Goal: Task Accomplishment & Management: Use online tool/utility

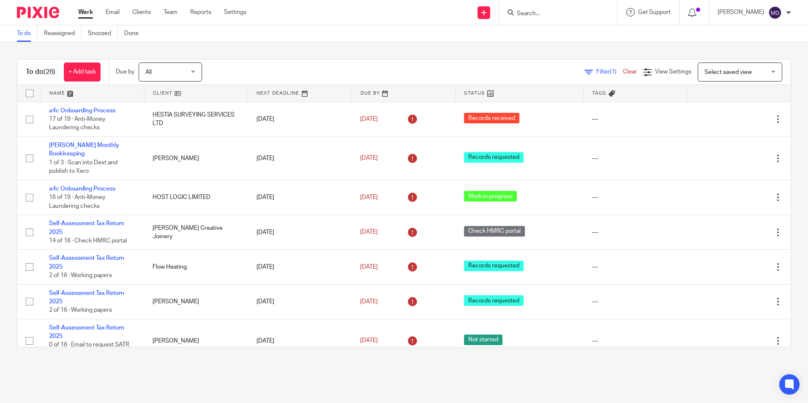
click at [455, 58] on div "To do (28) + Add task Due by All All Today Tomorrow This week Next week This mo…" at bounding box center [404, 203] width 808 height 322
click at [530, 8] on form at bounding box center [561, 12] width 90 height 11
click at [525, 18] on form at bounding box center [561, 12] width 90 height 11
click at [524, 16] on input "Search" at bounding box center [554, 14] width 76 height 8
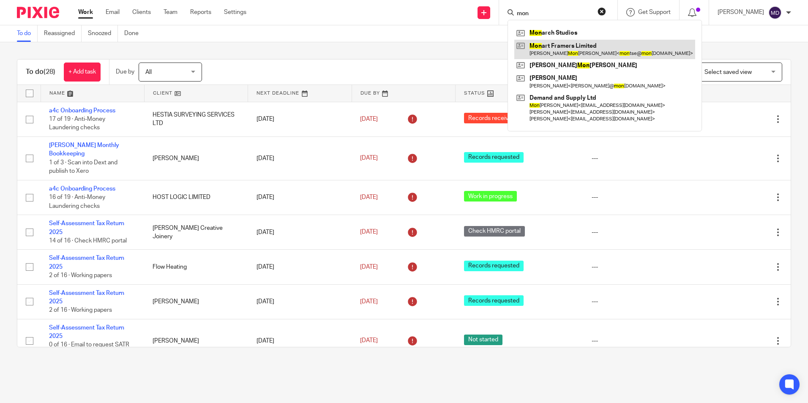
type input "mon"
click at [387, 42] on div "To do Reassigned Snoozed Done" at bounding box center [404, 33] width 808 height 17
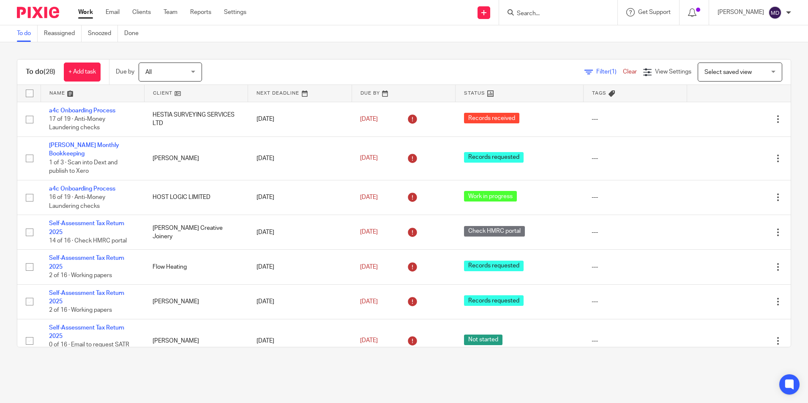
click at [585, 74] on link "Filter (1)" at bounding box center [604, 72] width 38 height 6
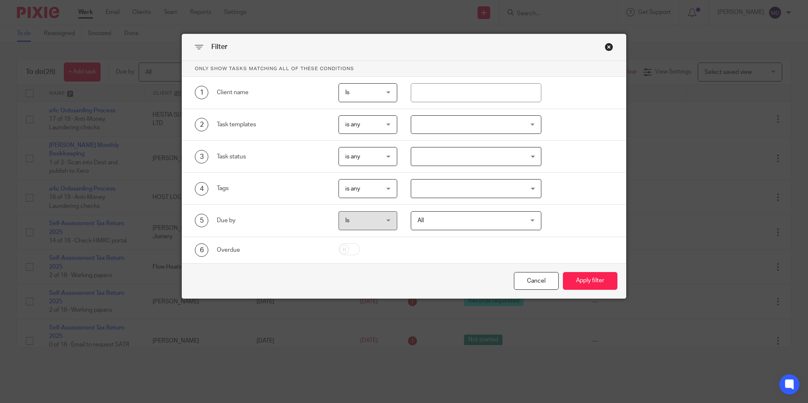
click at [486, 126] on div at bounding box center [476, 124] width 131 height 19
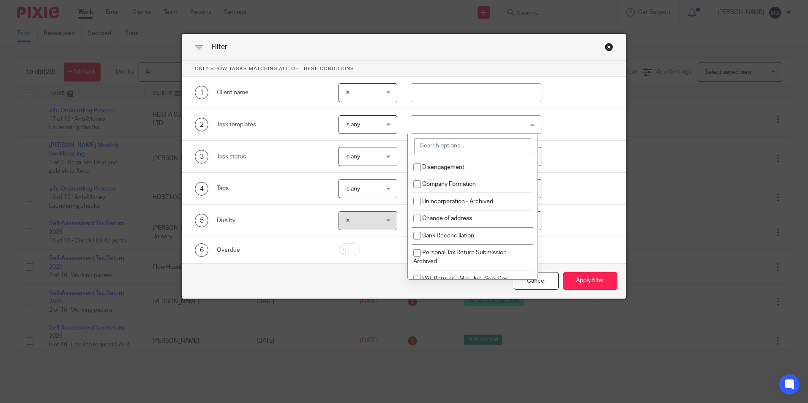
click at [458, 142] on input "search" at bounding box center [472, 146] width 117 height 16
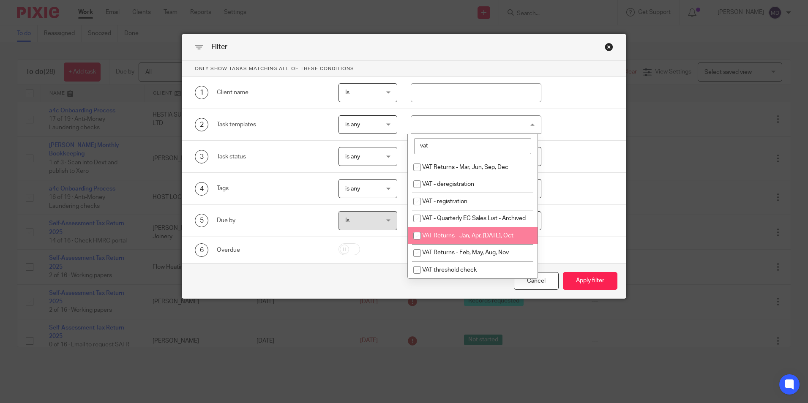
type input "vat"
click at [447, 245] on li "VAT Returns - Jan, Apr, [DATE], Oct" at bounding box center [473, 235] width 130 height 17
checkbox input "true"
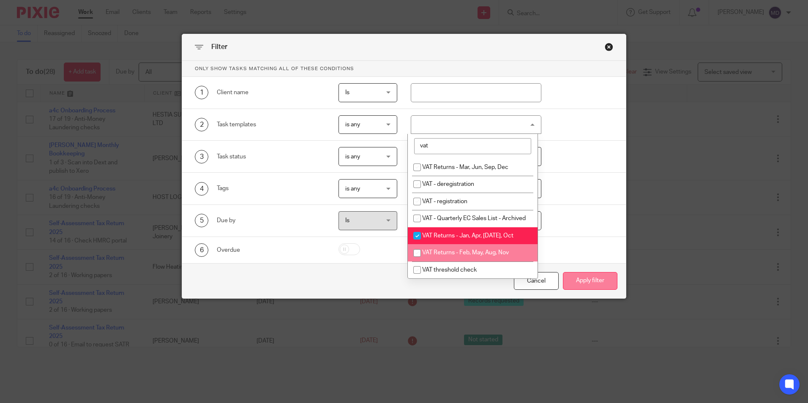
click at [585, 279] on button "Apply filter" at bounding box center [590, 281] width 55 height 18
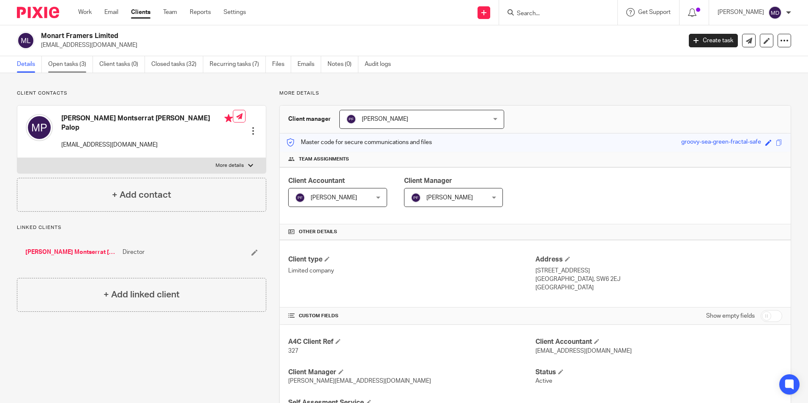
click at [67, 63] on link "Open tasks (3)" at bounding box center [70, 64] width 45 height 16
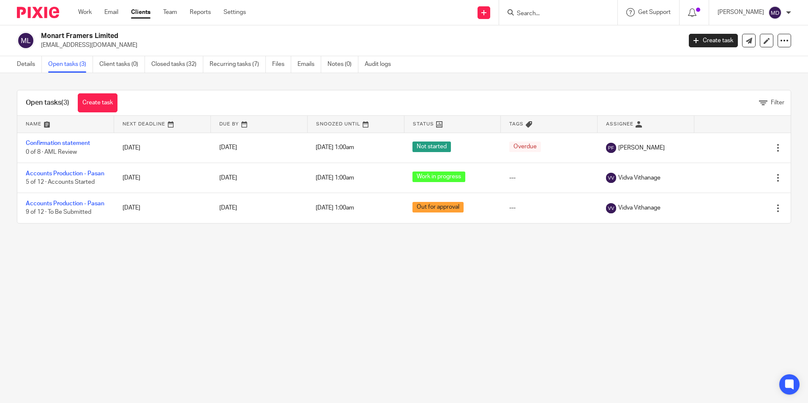
click at [380, 297] on main "Monart Framers Limited [EMAIL_ADDRESS][DOMAIN_NAME] Create task Update from Com…" at bounding box center [404, 201] width 808 height 403
click at [474, 285] on main "Monart Framers Limited montse@monartframers.com Create task Update from Compani…" at bounding box center [404, 201] width 808 height 403
click at [388, 310] on main "Monart Framers Limited montse@monartframers.com Create task Update from Compani…" at bounding box center [404, 201] width 808 height 403
click at [19, 67] on link "Details" at bounding box center [29, 64] width 25 height 16
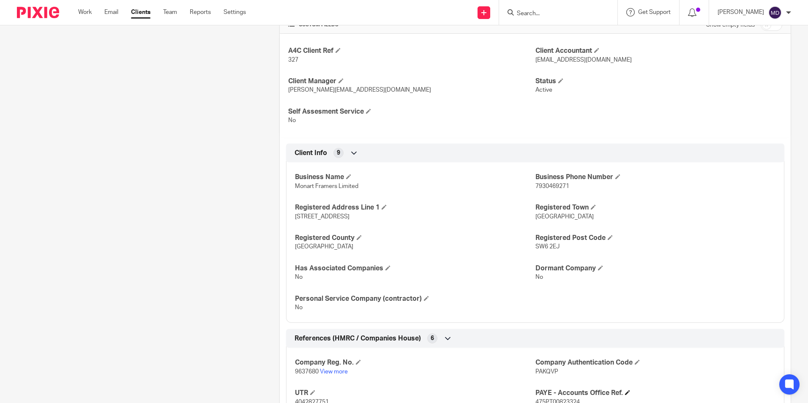
scroll to position [296, 0]
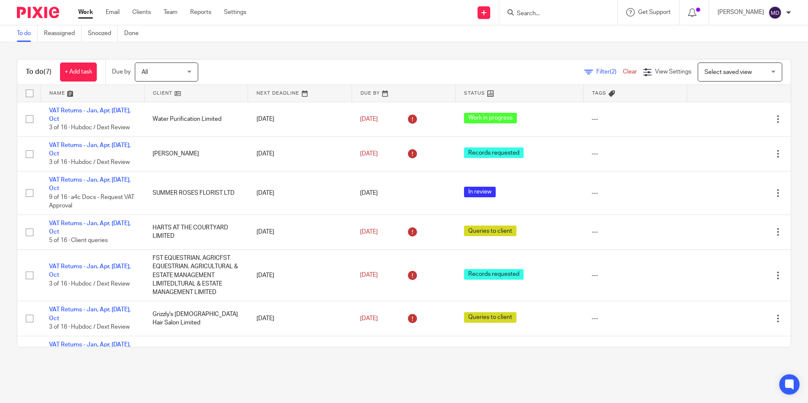
drag, startPoint x: 459, startPoint y: 95, endPoint x: 463, endPoint y: 102, distance: 8.3
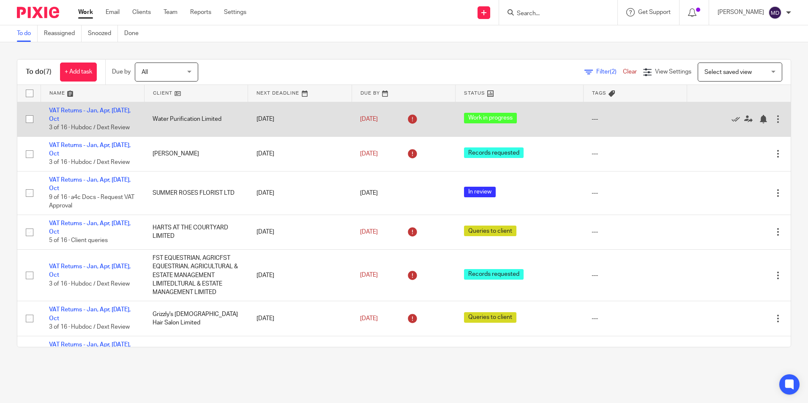
click at [459, 95] on link at bounding box center [519, 93] width 127 height 17
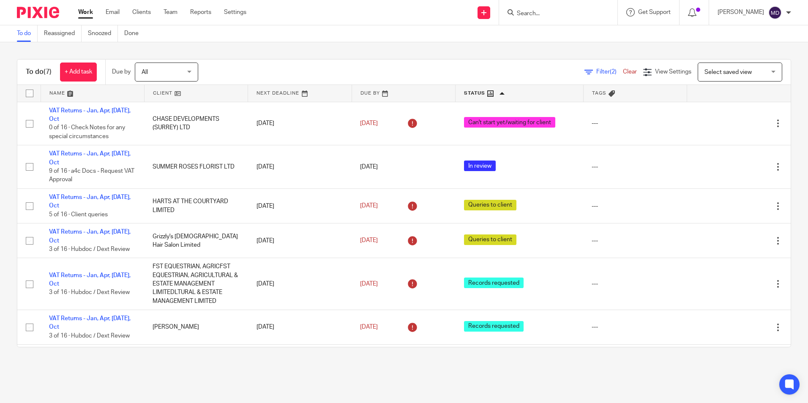
click at [599, 367] on main "To do Reassigned Snoozed Done To do (7) + Add task Due by All All [DATE] [DATE]…" at bounding box center [404, 201] width 808 height 403
click at [420, 365] on main "To do Reassigned Snoozed Done To do (7) + Add task Due by All All [DATE] [DATE]…" at bounding box center [404, 201] width 808 height 403
click at [334, 43] on div "To do (7) + Add task Due by All All Today Tomorrow This week Next week This mon…" at bounding box center [404, 203] width 808 height 322
click at [437, 364] on main "To do Reassigned Snoozed Done To do (7) + Add task Due by All All Today Tomorro…" at bounding box center [404, 201] width 808 height 403
drag, startPoint x: 431, startPoint y: 348, endPoint x: 431, endPoint y: 355, distance: 6.8
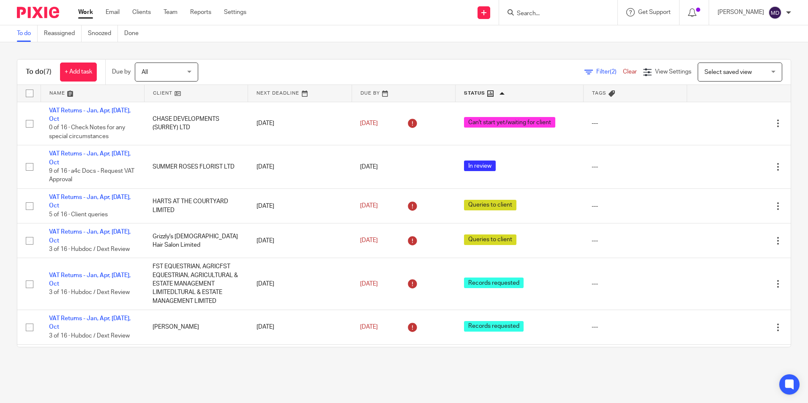
click at [431, 352] on div "To do (7) + Add task Due by All All Today Tomorrow This week Next week This mon…" at bounding box center [404, 203] width 808 height 322
click at [431, 357] on div "To do (7) + Add task Due by All All Today Tomorrow This week Next week This mon…" at bounding box center [404, 203] width 808 height 322
click at [548, 393] on main "To do Reassigned Snoozed Done To do (7) + Add task Due by All All Today Tomorro…" at bounding box center [404, 201] width 808 height 403
